Goal: Information Seeking & Learning: Compare options

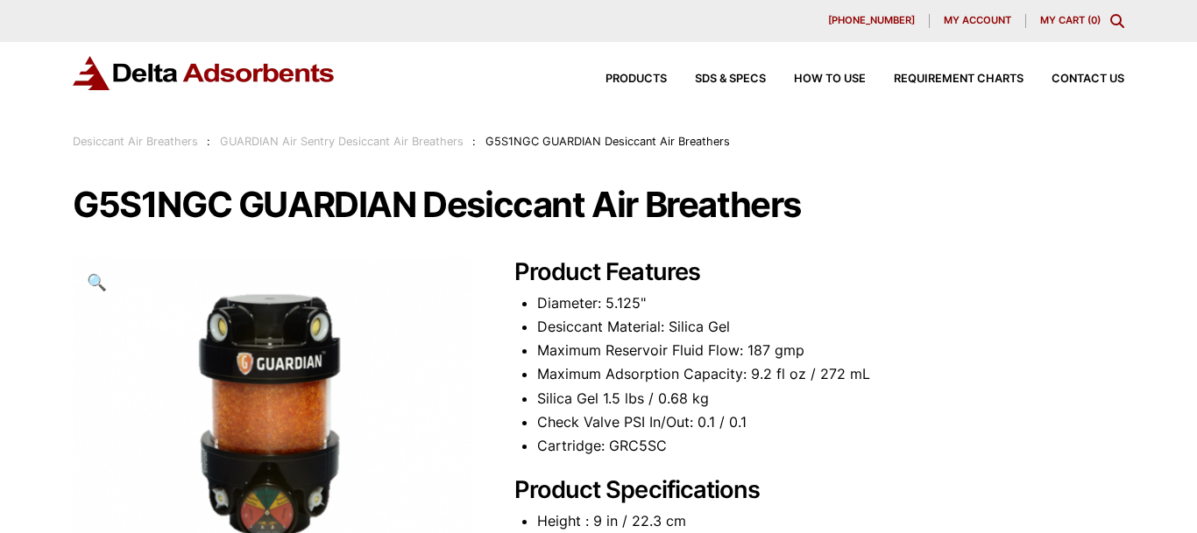
scroll to position [179, 0]
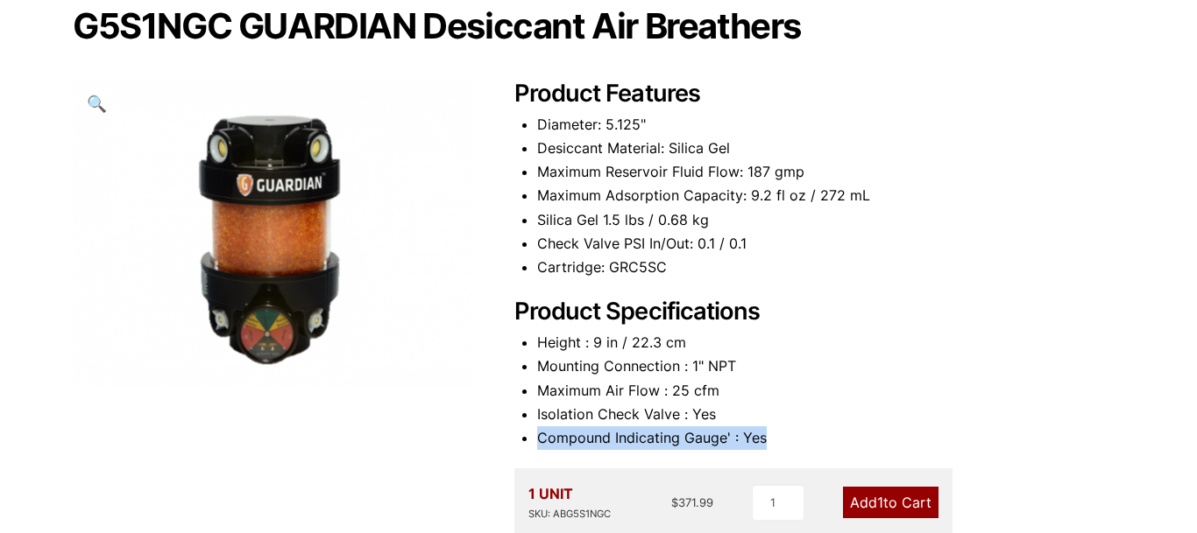
drag, startPoint x: 787, startPoint y: 437, endPoint x: 540, endPoint y: 437, distance: 247.9
click at [540, 437] on li "Compound Indicating Gauge' : Yes" at bounding box center [830, 439] width 587 height 24
copy li "Compound Indicating Gauge' : Yes"
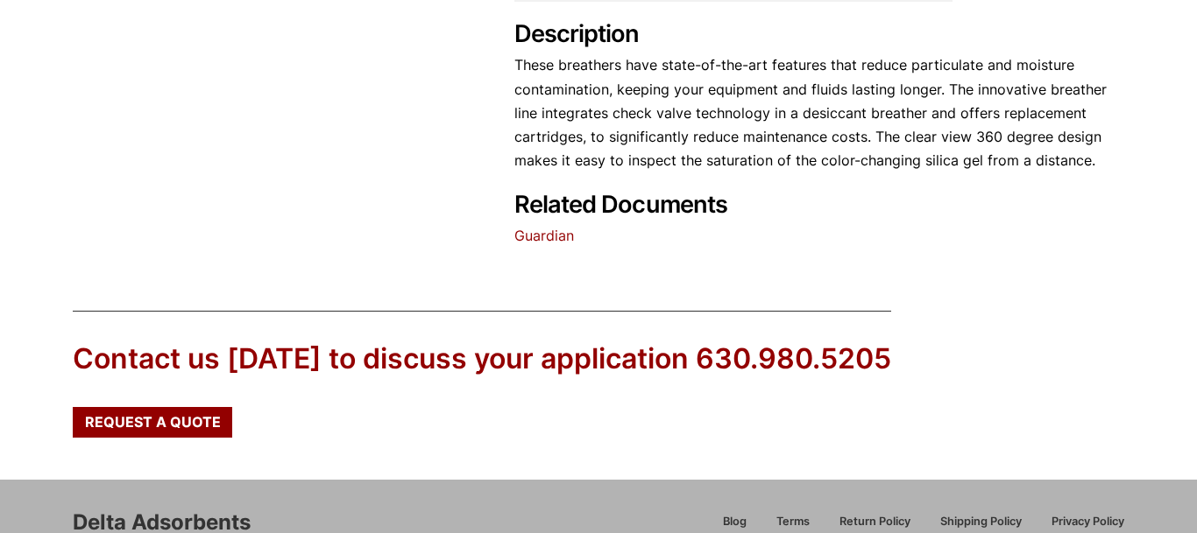
scroll to position [715, 0]
click at [526, 240] on link "Guardian" at bounding box center [544, 235] width 60 height 18
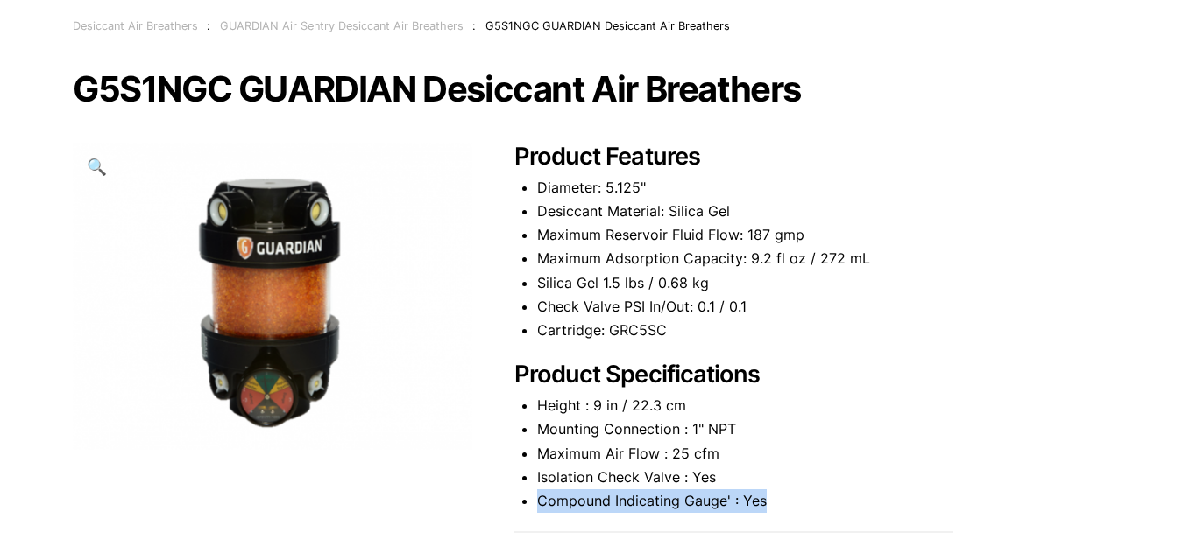
scroll to position [0, 0]
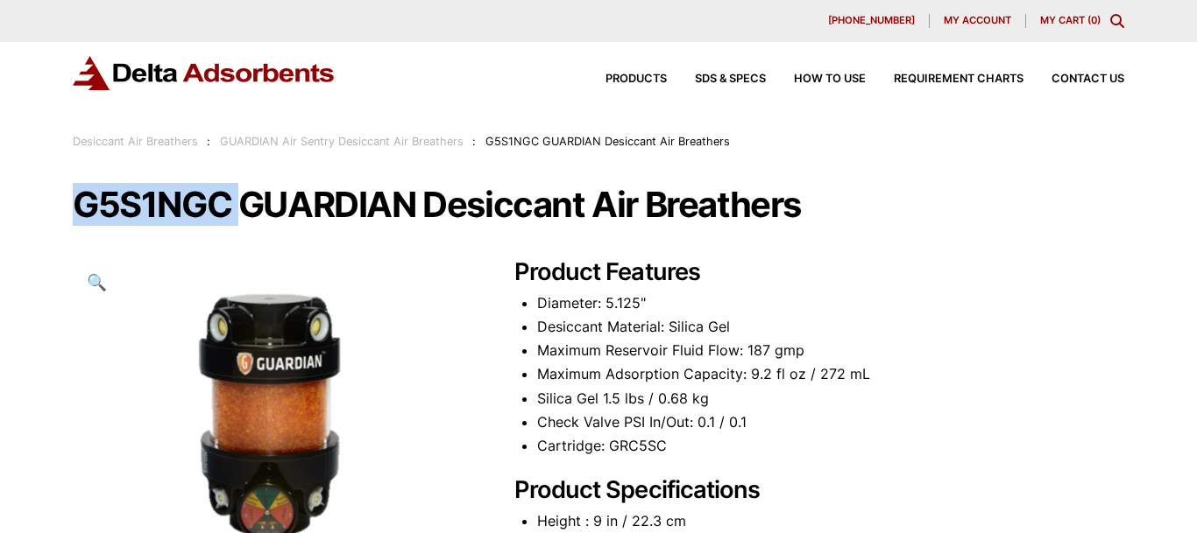
drag, startPoint x: 71, startPoint y: 214, endPoint x: 246, endPoint y: 211, distance: 175.2
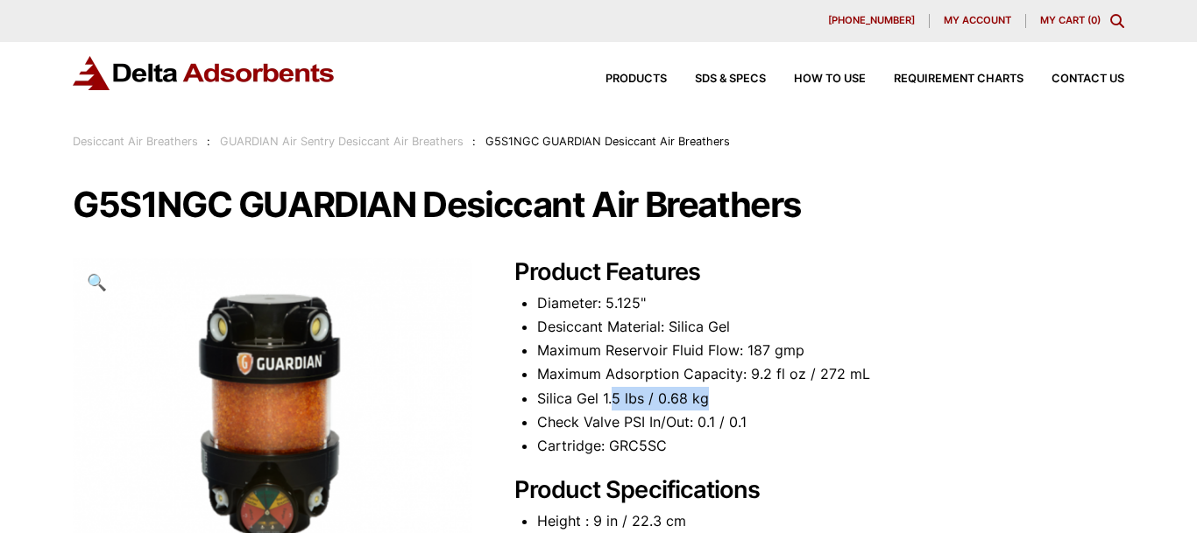
drag, startPoint x: 615, startPoint y: 396, endPoint x: 735, endPoint y: 396, distance: 120.0
click at [711, 396] on li "Silica Gel 1.5 lbs / 0.68 kg" at bounding box center [830, 399] width 587 height 24
drag, startPoint x: 659, startPoint y: 344, endPoint x: 844, endPoint y: 138, distance: 277.3
click at [808, 346] on li "Maximum Reservoir Fluid Flow: 187 gmp" at bounding box center [830, 351] width 587 height 24
drag, startPoint x: 800, startPoint y: 371, endPoint x: 879, endPoint y: 371, distance: 79.7
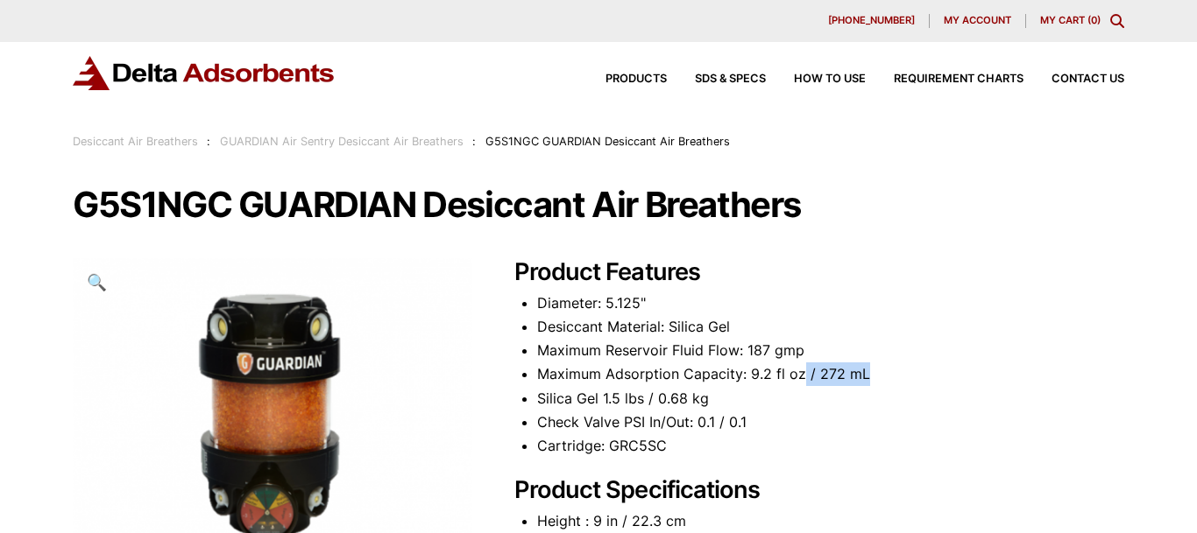
click at [879, 371] on li "Maximum Adsorption Capacity: 9.2 fl oz / 272 mL" at bounding box center [830, 375] width 587 height 24
drag, startPoint x: 610, startPoint y: 420, endPoint x: 770, endPoint y: 418, distance: 160.3
click at [770, 418] on li "Check Valve PSI In/Out: 0.1 / 0.1" at bounding box center [830, 423] width 587 height 24
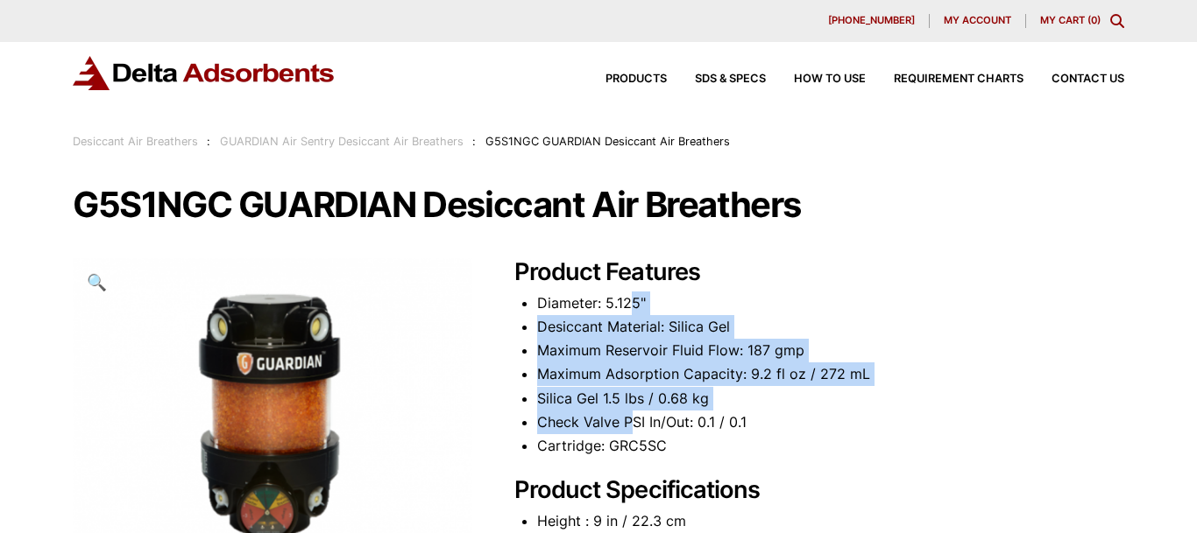
drag, startPoint x: 632, startPoint y: 316, endPoint x: 635, endPoint y: 417, distance: 100.8
click at [635, 417] on ul "Diameter: 5.125" Desiccant Material: Silica Gel Maximum Reservoir Fluid Flow: 1…" at bounding box center [830, 375] width 587 height 166
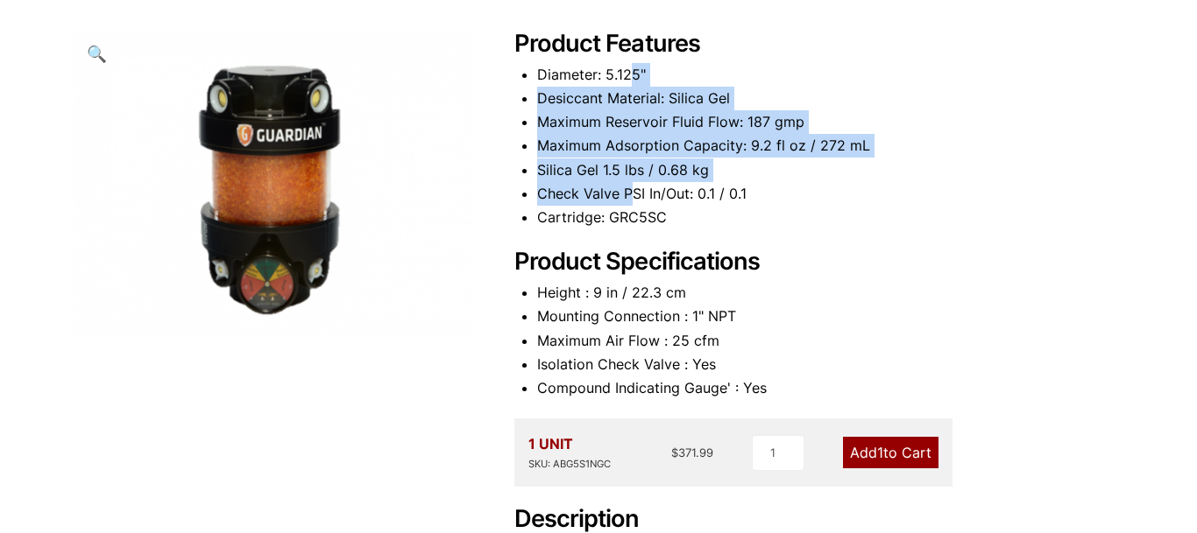
scroll to position [268, 0]
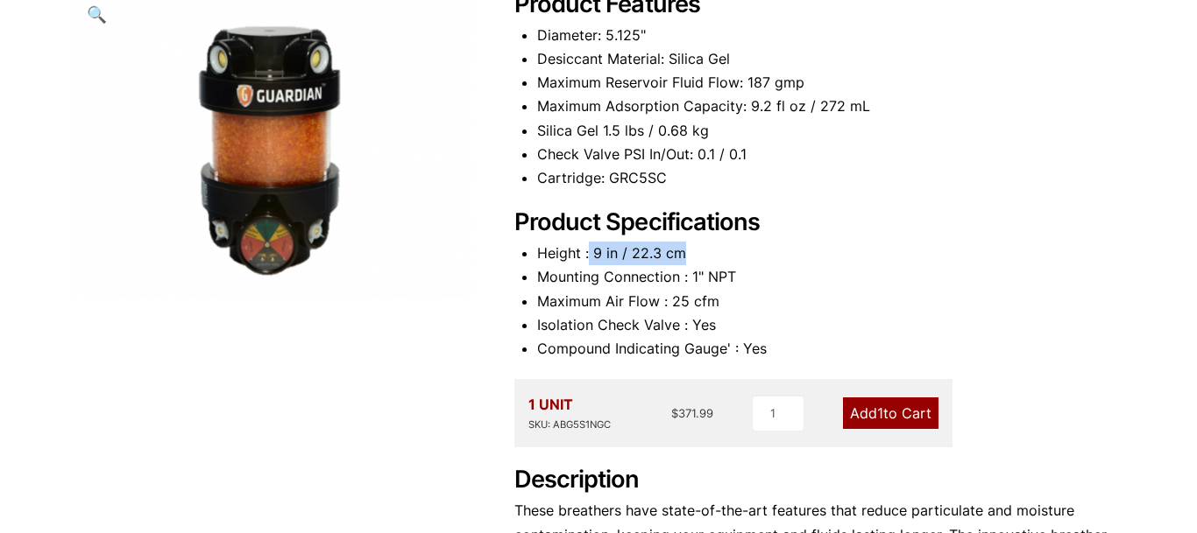
drag, startPoint x: 588, startPoint y: 250, endPoint x: 746, endPoint y: 185, distance: 171.3
click at [709, 250] on li "Height : 9 in / 22.3 cm" at bounding box center [830, 254] width 587 height 24
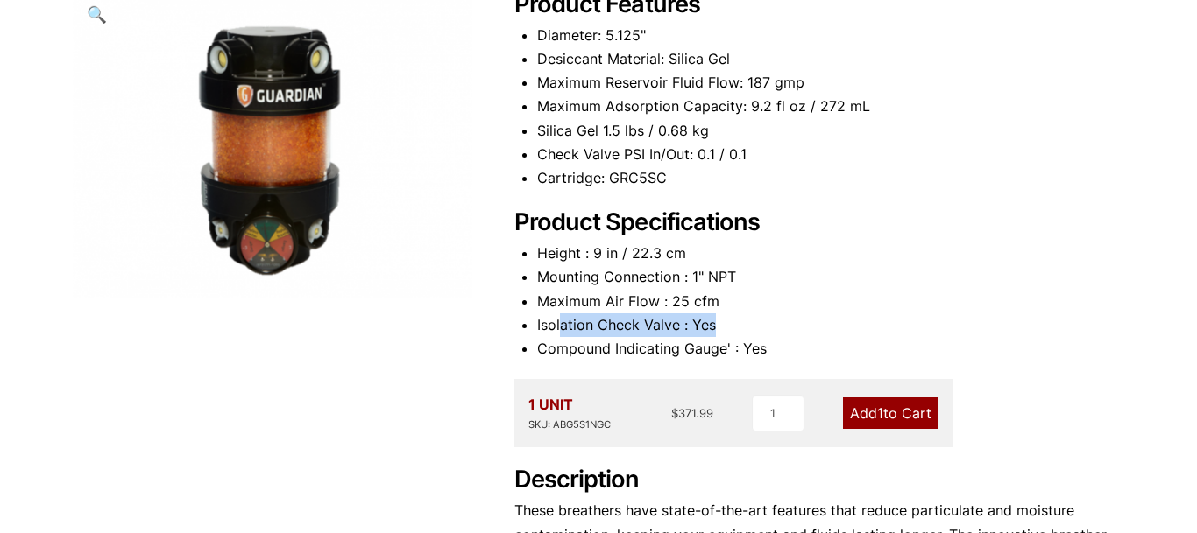
drag, startPoint x: 559, startPoint y: 320, endPoint x: 741, endPoint y: 328, distance: 182.4
click at [741, 328] on li "Isolation Check Valve : Yes" at bounding box center [830, 326] width 587 height 24
drag, startPoint x: 612, startPoint y: 299, endPoint x: 724, endPoint y: 299, distance: 111.2
click at [724, 299] on li "Maximum Air Flow : 25 cfm" at bounding box center [830, 302] width 587 height 24
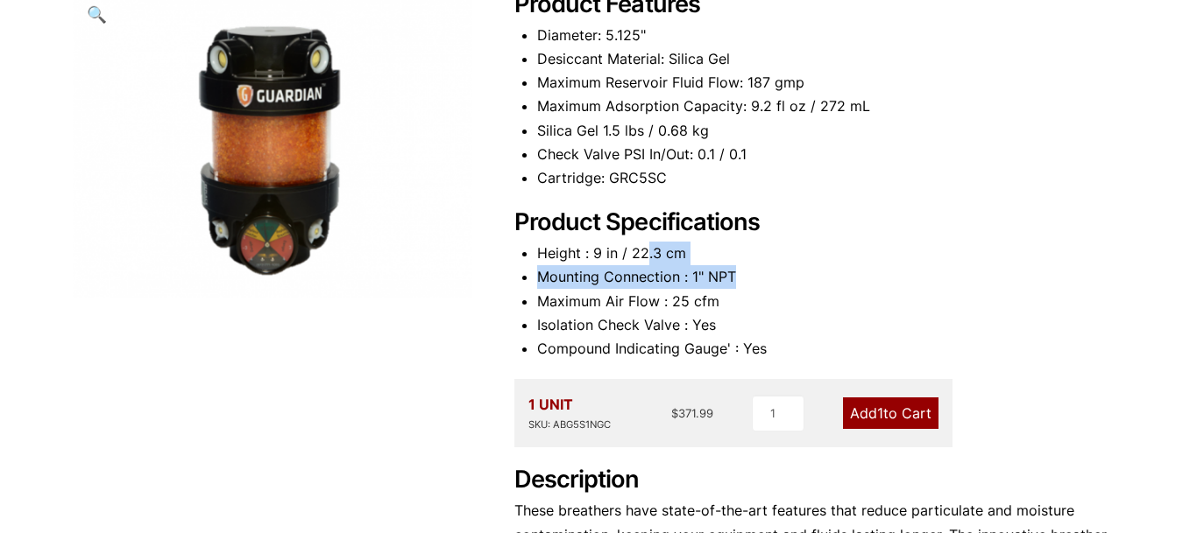
drag, startPoint x: 659, startPoint y: 265, endPoint x: 695, endPoint y: 287, distance: 42.5
click at [766, 266] on ul "Height : 9 in / 22.3 cm Mounting Connection : 1" NPT Maximum Air Flow : 25 cfm …" at bounding box center [830, 301] width 587 height 119
click at [679, 273] on li "Mounting Connection : 1" NPT" at bounding box center [830, 277] width 587 height 24
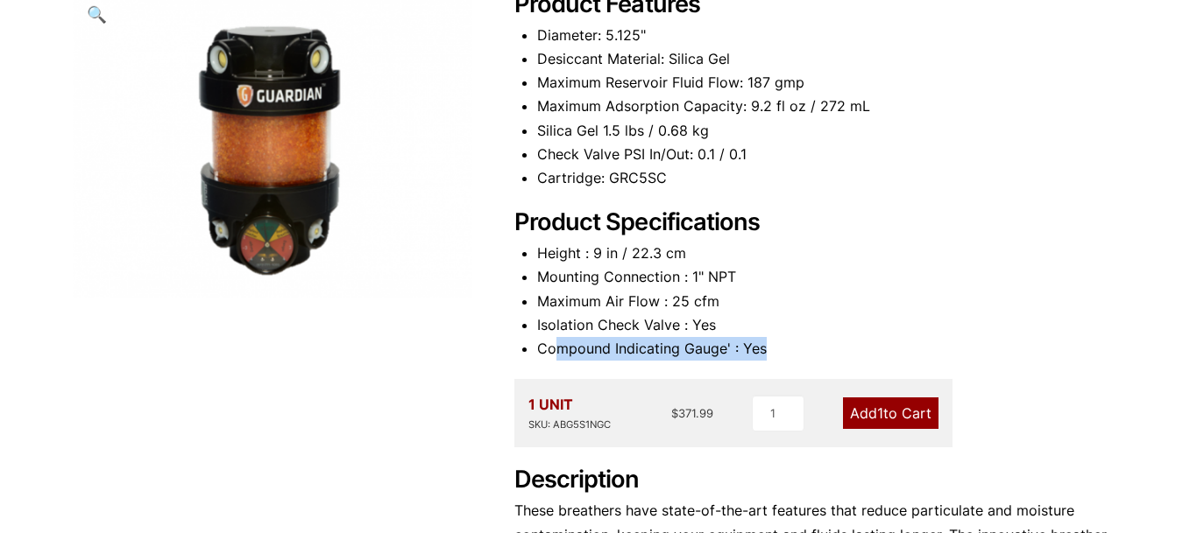
drag, startPoint x: 556, startPoint y: 353, endPoint x: 817, endPoint y: 353, distance: 261.0
click at [817, 353] on li "Compound Indicating Gauge' : Yes" at bounding box center [830, 349] width 587 height 24
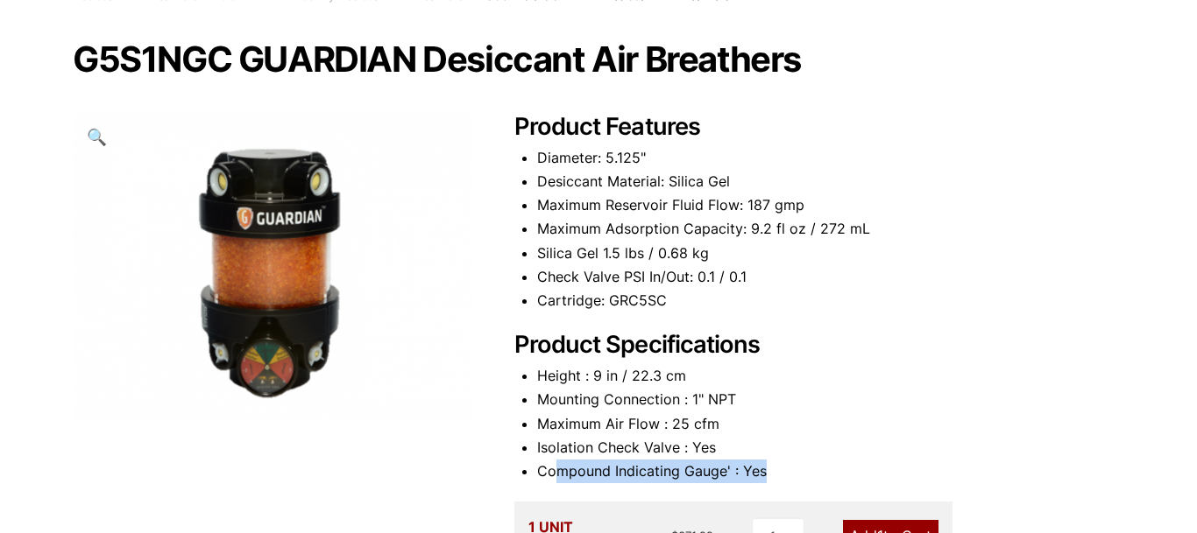
scroll to position [179, 0]
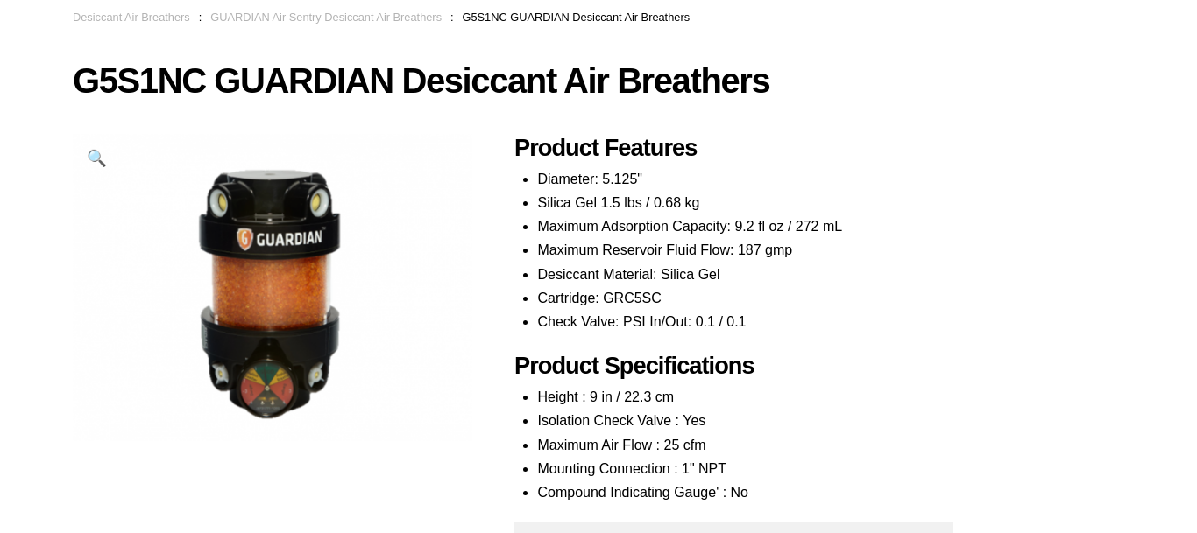
scroll to position [89, 0]
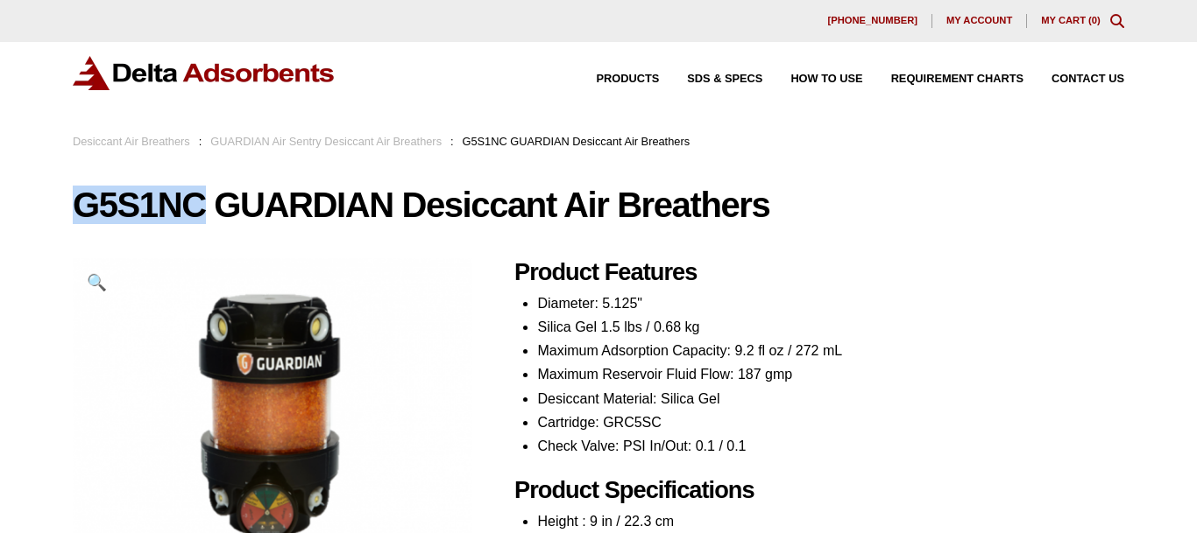
drag, startPoint x: 67, startPoint y: 201, endPoint x: 208, endPoint y: 214, distance: 142.4
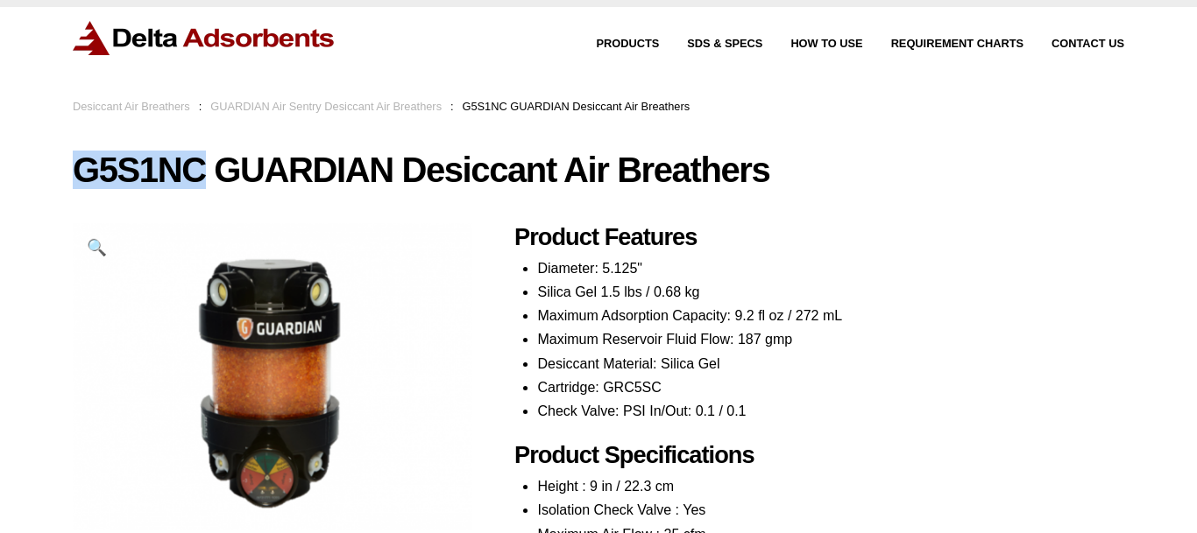
scroll to position [89, 0]
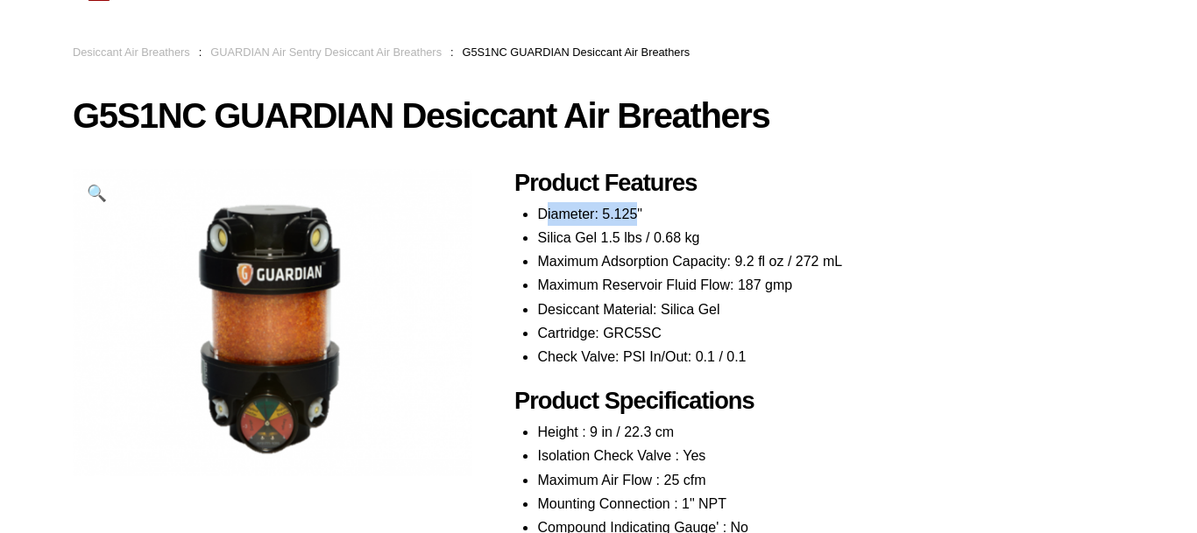
drag, startPoint x: 545, startPoint y: 216, endPoint x: 635, endPoint y: 216, distance: 90.2
click at [635, 216] on li "Diameter: 5.125"" at bounding box center [830, 214] width 587 height 24
drag, startPoint x: 632, startPoint y: 234, endPoint x: 950, endPoint y: 35, distance: 375.0
click at [752, 237] on li "Silica Gel 1.5 lbs / 0.68 kg" at bounding box center [830, 238] width 587 height 24
drag, startPoint x: 697, startPoint y: 290, endPoint x: 794, endPoint y: 290, distance: 96.4
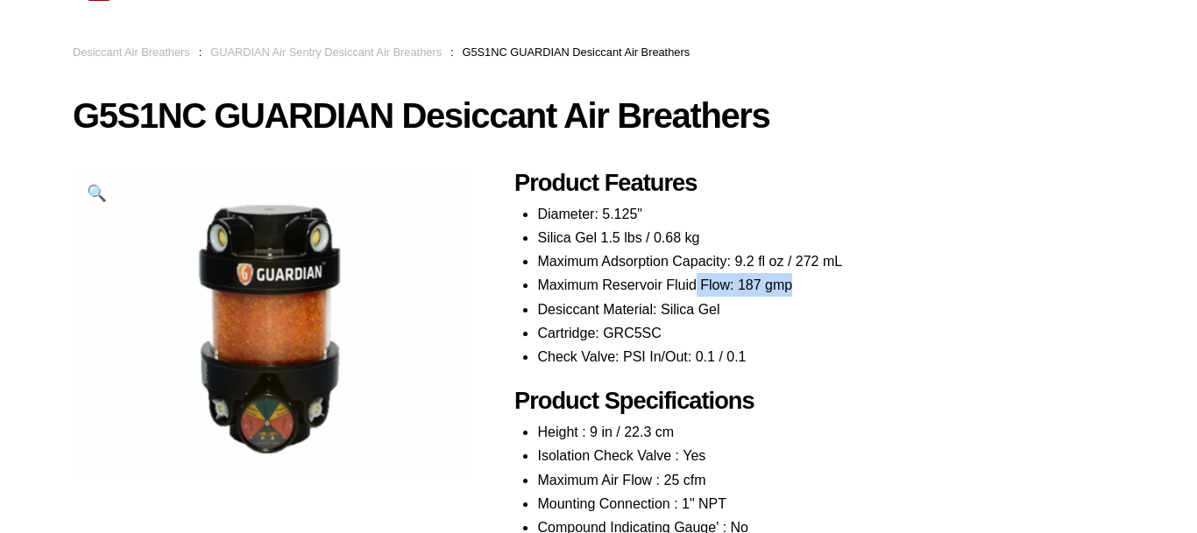
click at [794, 290] on li "Maximum Reservoir Fluid Flow: 187 gmp" at bounding box center [830, 285] width 587 height 24
drag, startPoint x: 738, startPoint y: 270, endPoint x: 867, endPoint y: 150, distance: 176.7
click at [856, 252] on li "Maximum Adsorption Capacity: 9.2 fl oz / 272 mL" at bounding box center [830, 262] width 587 height 24
drag, startPoint x: 647, startPoint y: 362, endPoint x: 802, endPoint y: 358, distance: 155.1
click at [802, 358] on li "Check Valve: PSI In/Out: 0.1 / 0.1" at bounding box center [830, 357] width 587 height 24
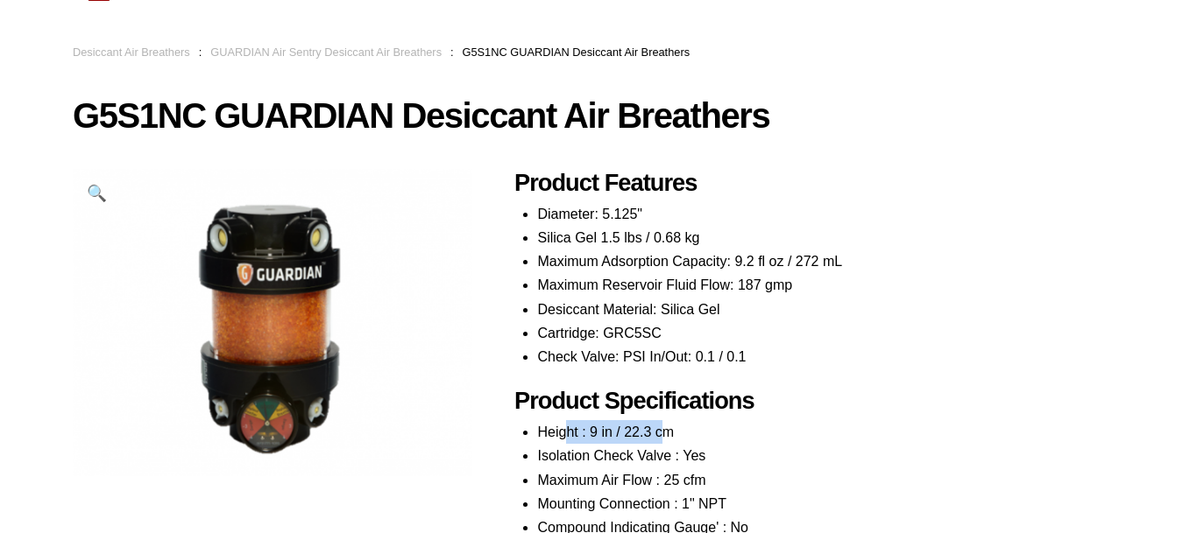
drag, startPoint x: 568, startPoint y: 426, endPoint x: 667, endPoint y: 428, distance: 99.9
click at [667, 428] on li "Height : 9 in / 22.3 cm" at bounding box center [830, 432] width 587 height 24
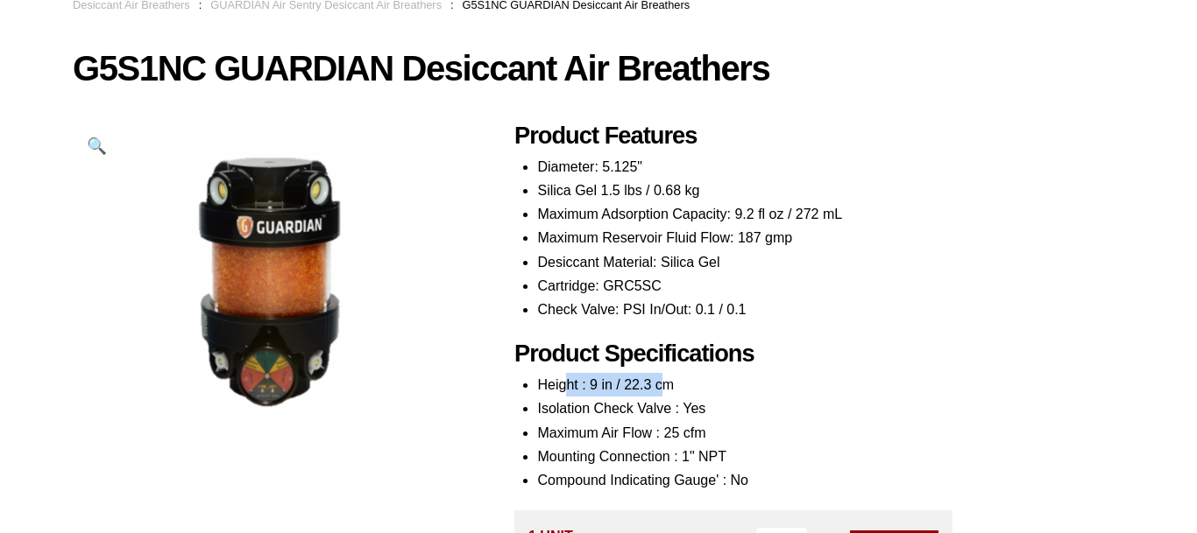
scroll to position [179, 0]
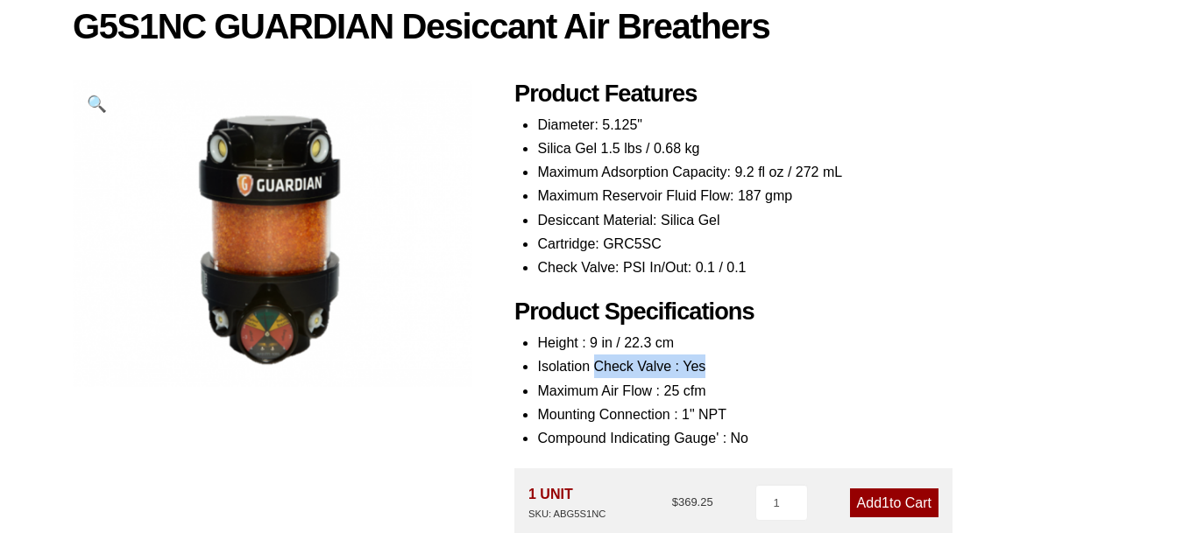
drag, startPoint x: 597, startPoint y: 371, endPoint x: 729, endPoint y: 370, distance: 131.4
click at [729, 370] on li "Isolation Check Valve : Yes" at bounding box center [830, 367] width 587 height 24
drag, startPoint x: 567, startPoint y: 397, endPoint x: 711, endPoint y: 388, distance: 144.8
click at [711, 388] on li "Maximum Air Flow : 25 cfm" at bounding box center [830, 391] width 587 height 24
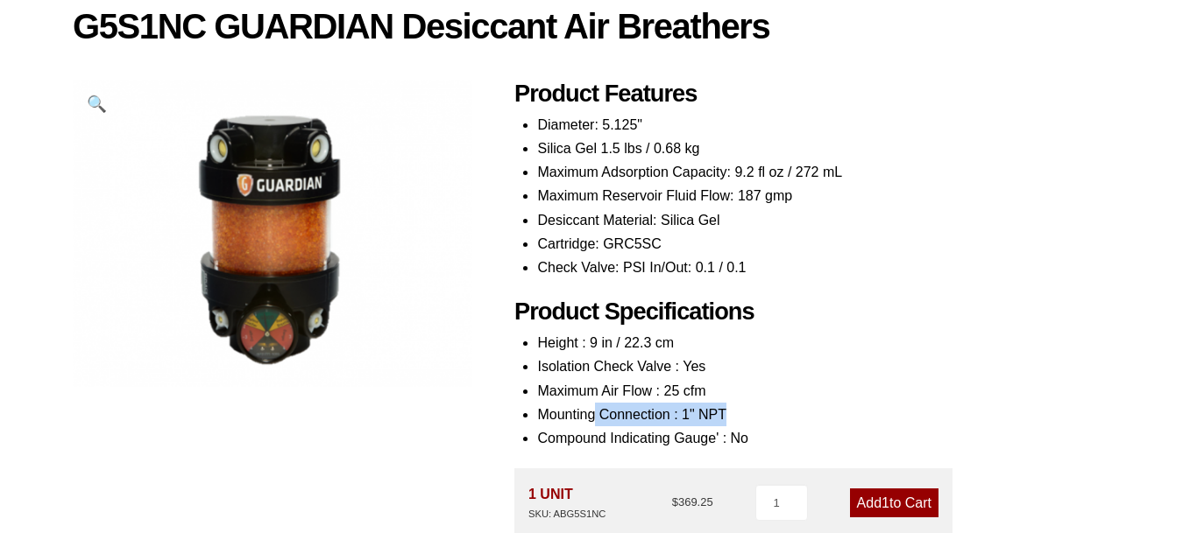
drag, startPoint x: 591, startPoint y: 422, endPoint x: 756, endPoint y: 414, distance: 164.9
click at [756, 414] on li "Mounting Connection : 1" NPT" at bounding box center [830, 415] width 587 height 24
drag, startPoint x: 641, startPoint y: 441, endPoint x: 767, endPoint y: 441, distance: 126.1
click at [767, 441] on li "Compound Indicating Gauge' : No" at bounding box center [830, 439] width 587 height 24
